Goal: Task Accomplishment & Management: Complete application form

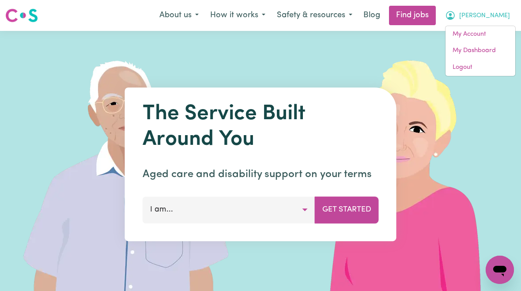
click at [462, 38] on link "My Account" at bounding box center [481, 34] width 70 height 17
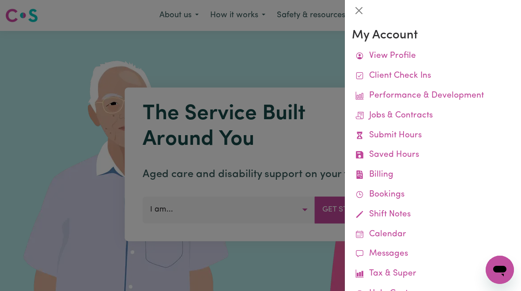
click at [411, 132] on link "Submit Hours" at bounding box center [433, 136] width 162 height 20
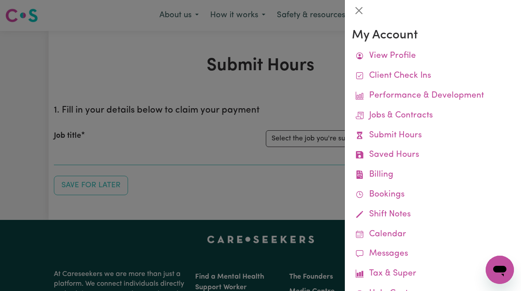
click at [319, 141] on div at bounding box center [260, 145] width 521 height 291
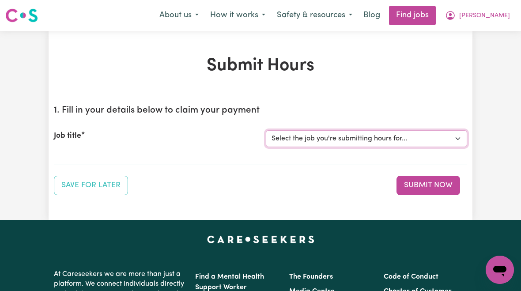
click at [351, 137] on select "Select the job you're submitting hours for... [[PERSON_NAME]] [DEMOGRAPHIC_DATA…" at bounding box center [367, 138] width 202 height 17
select select "10438"
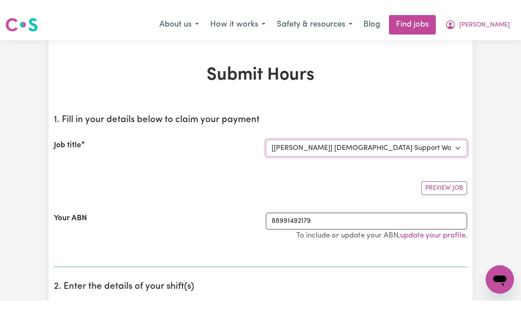
scroll to position [0, 0]
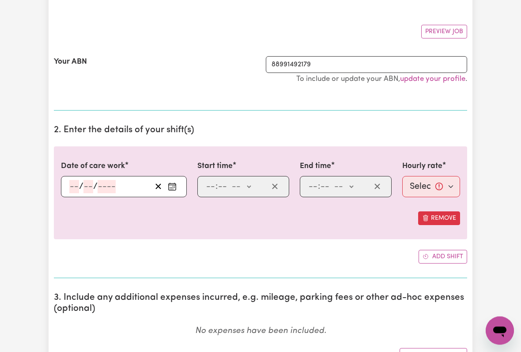
click at [69, 186] on input "number" at bounding box center [74, 186] width 10 height 13
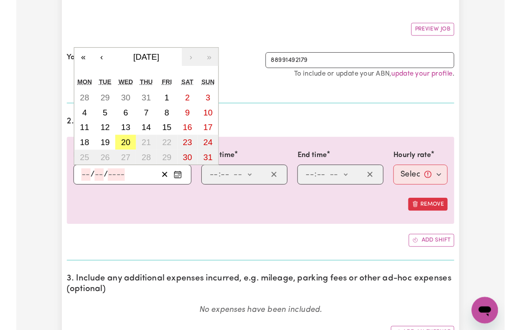
scroll to position [147, 0]
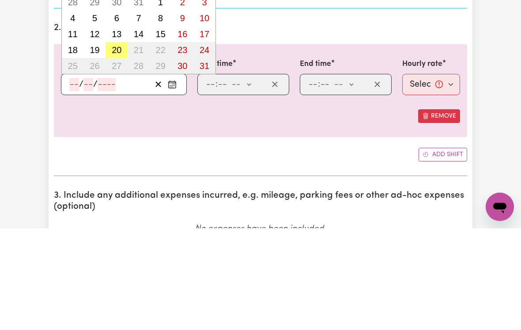
click at [118, 147] on abbr "20" at bounding box center [117, 152] width 10 height 10
type input "[DATE]"
type input "20"
type input "8"
type input "2025"
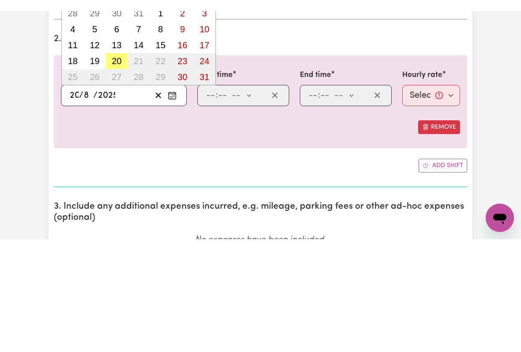
scroll to position [249, 0]
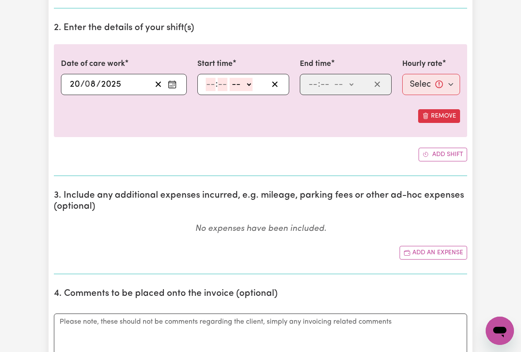
click at [209, 84] on input "number" at bounding box center [211, 84] width 10 height 13
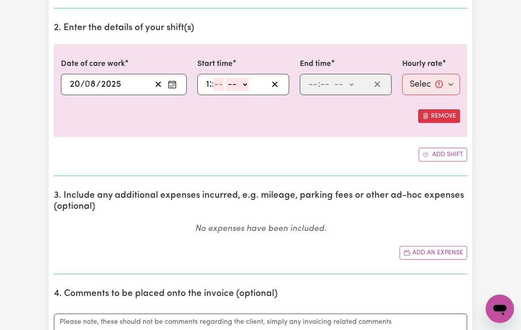
type input "12"
type input "00"
click at [254, 83] on select "-- am pm" at bounding box center [242, 84] width 23 height 13
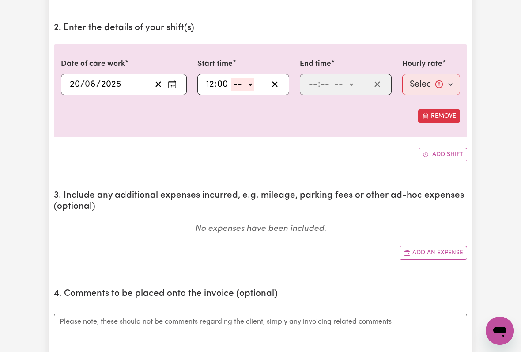
select select "pm"
type input "12:00"
type input "0"
click at [313, 83] on input "number" at bounding box center [313, 84] width 10 height 13
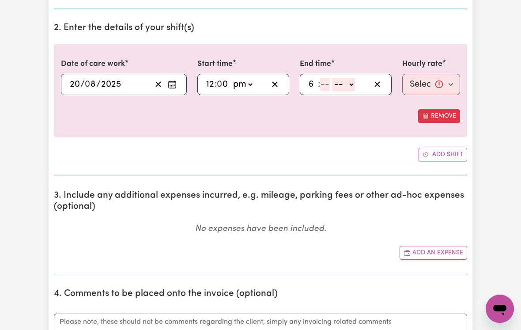
type input "6"
type input "00"
click at [350, 84] on select "-- am pm" at bounding box center [342, 84] width 23 height 13
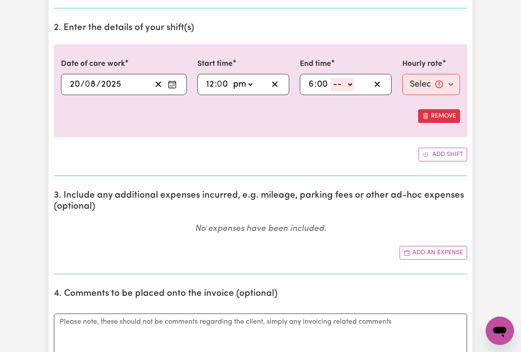
select select "pm"
type input "18:00"
type input "0"
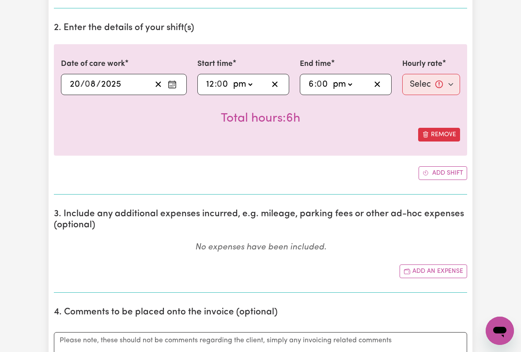
click at [431, 86] on select "Select rate... $54.48 (Weekday) $135.14 (Public Holiday) $64.81 (Evening Care)" at bounding box center [432, 84] width 58 height 21
select select "54.48-Weekday"
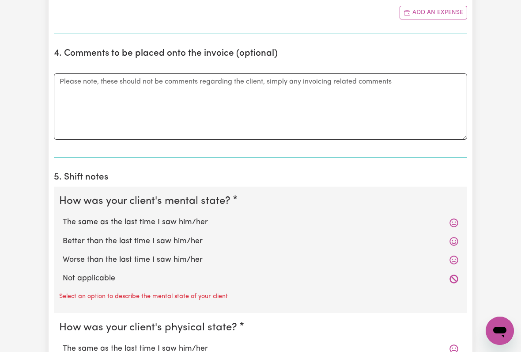
click at [177, 217] on label "The same as the last time I saw him/her" at bounding box center [261, 222] width 396 height 11
click at [63, 217] on input "The same as the last time I saw him/her" at bounding box center [62, 216] width 0 height 0
radio input "true"
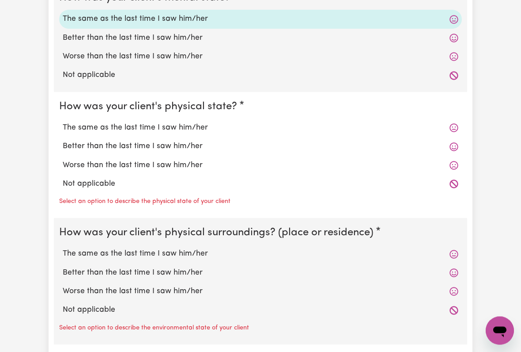
scroll to position [720, 0]
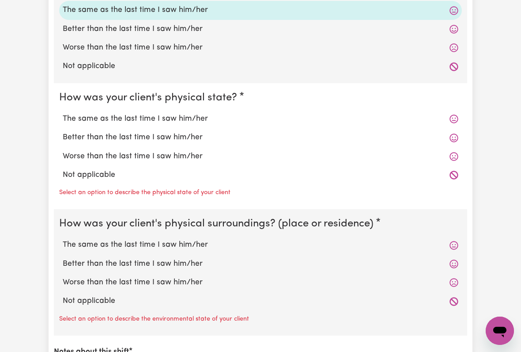
click at [178, 113] on label "The same as the last time I saw him/her" at bounding box center [261, 118] width 396 height 11
click at [63, 113] on input "The same as the last time I saw him/her" at bounding box center [62, 113] width 0 height 0
radio input "true"
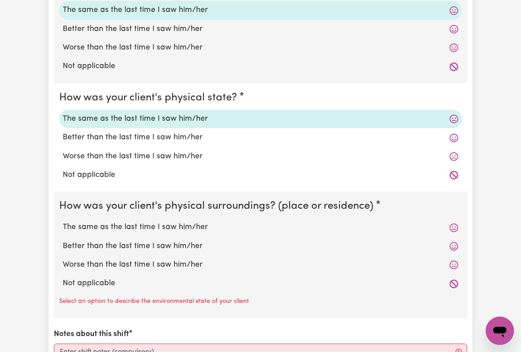
click at [186, 221] on label "The same as the last time I saw him/her" at bounding box center [261, 226] width 396 height 11
click at [63, 221] on input "The same as the last time I saw him/her" at bounding box center [62, 221] width 0 height 0
radio input "true"
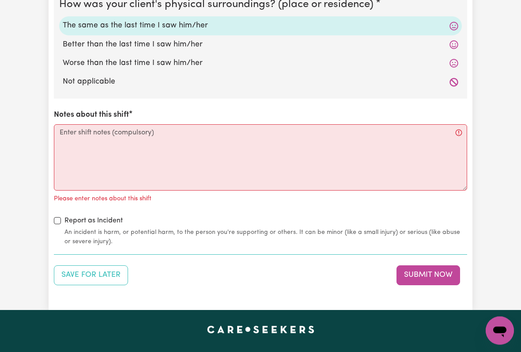
scroll to position [923, 0]
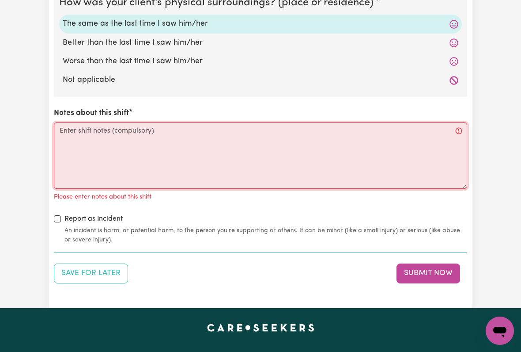
click at [76, 133] on textarea "Notes about this shift" at bounding box center [261, 155] width 414 height 66
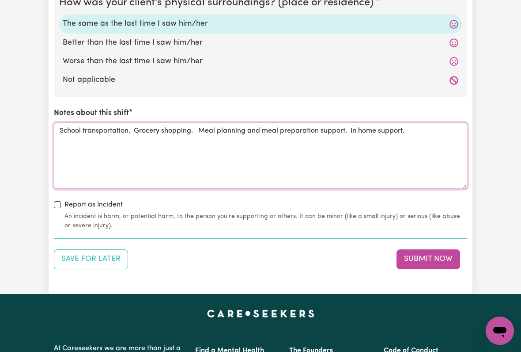
type textarea "School transportation. Grocery shopping. Meal planning and meal preparation sup…"
click at [432, 251] on button "Submit Now" at bounding box center [429, 258] width 64 height 19
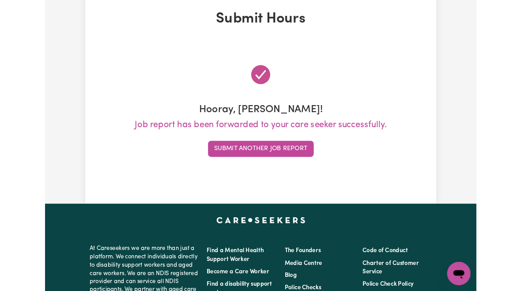
scroll to position [0, 0]
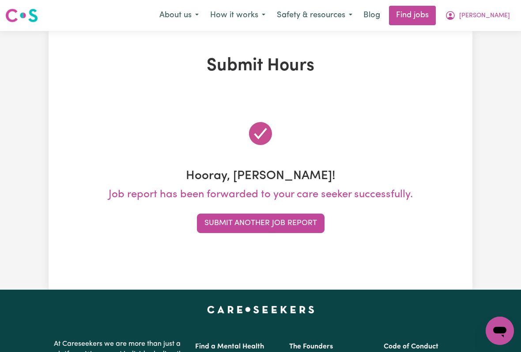
click at [490, 13] on span "[PERSON_NAME]" at bounding box center [485, 16] width 51 height 10
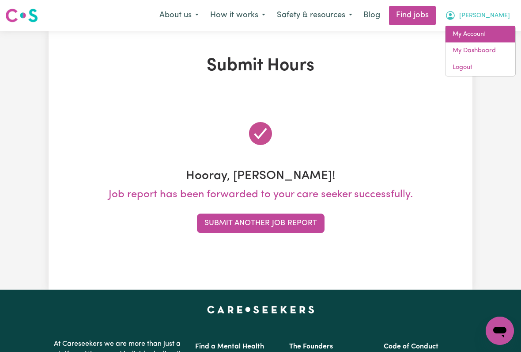
click at [468, 38] on link "My Account" at bounding box center [481, 34] width 70 height 17
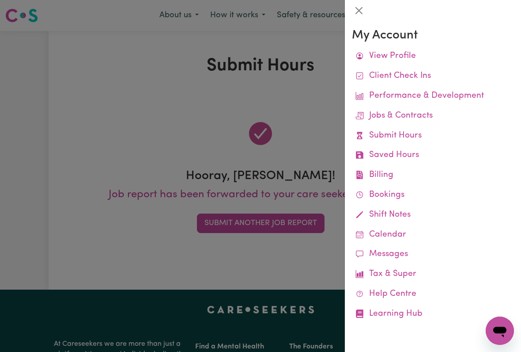
click at [0, 0] on link "Job Reports" at bounding box center [0, 0] width 0 height 0
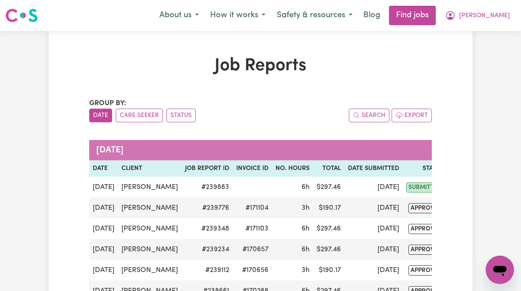
click at [502, 17] on span "[PERSON_NAME]" at bounding box center [485, 16] width 51 height 10
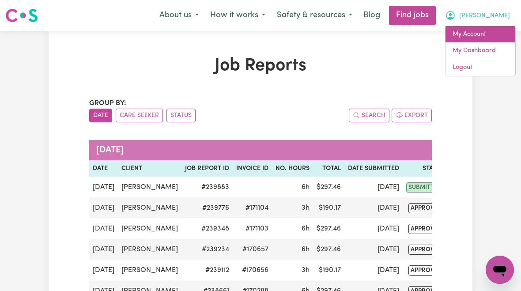
click at [479, 35] on link "My Account" at bounding box center [481, 34] width 70 height 17
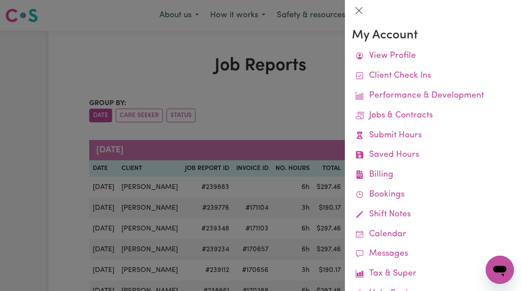
click at [0, 0] on link "Remittances" at bounding box center [0, 0] width 0 height 0
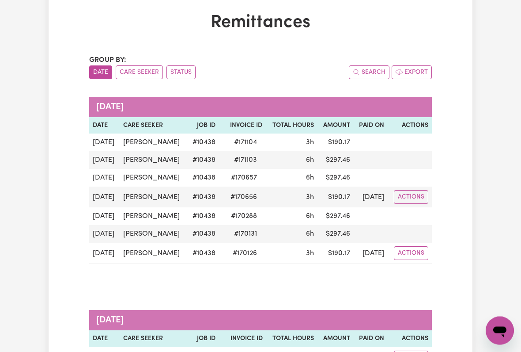
scroll to position [60, 0]
